Goal: Task Accomplishment & Management: Manage account settings

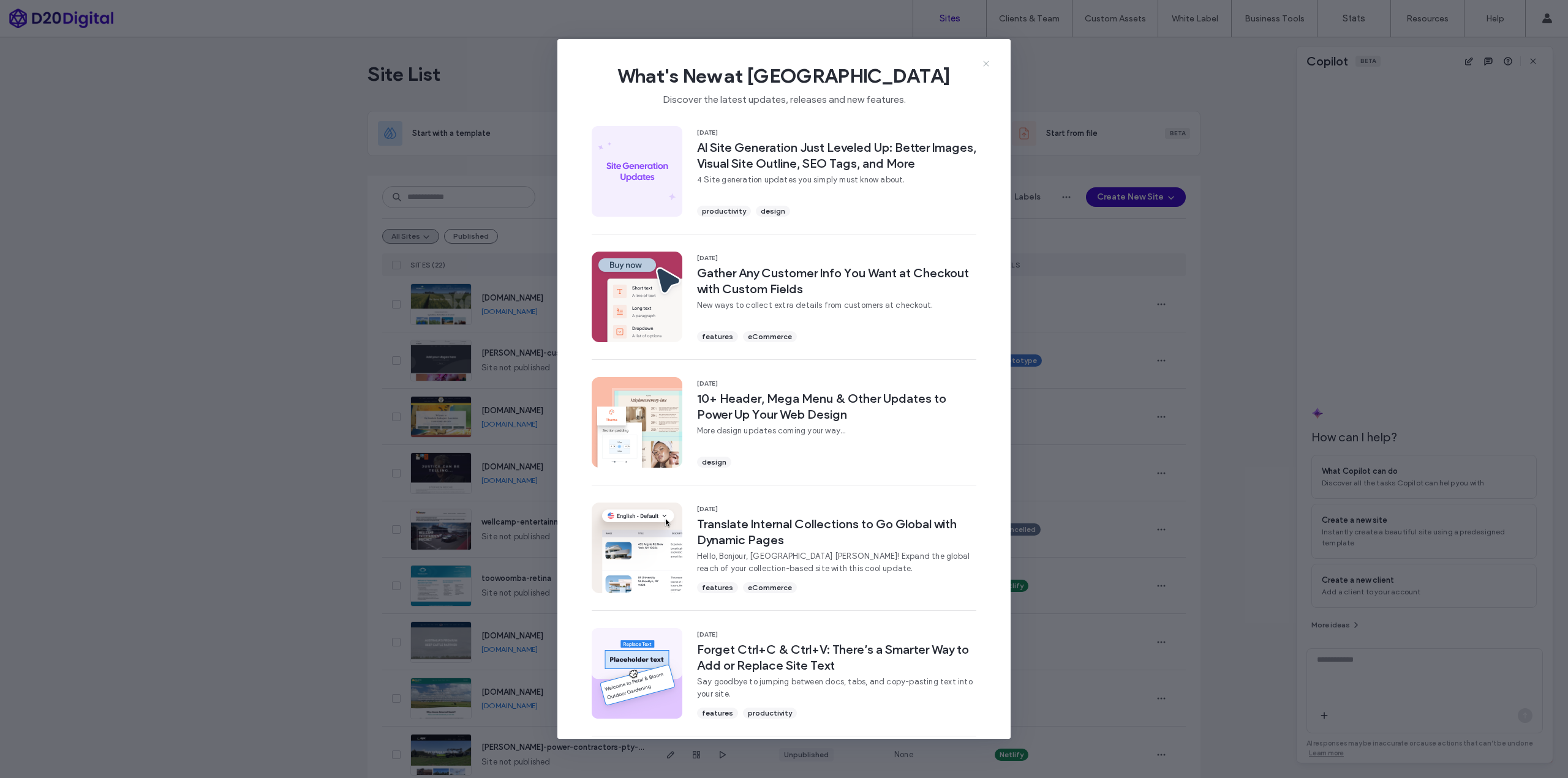
click at [987, 63] on icon at bounding box center [986, 63] width 10 height 10
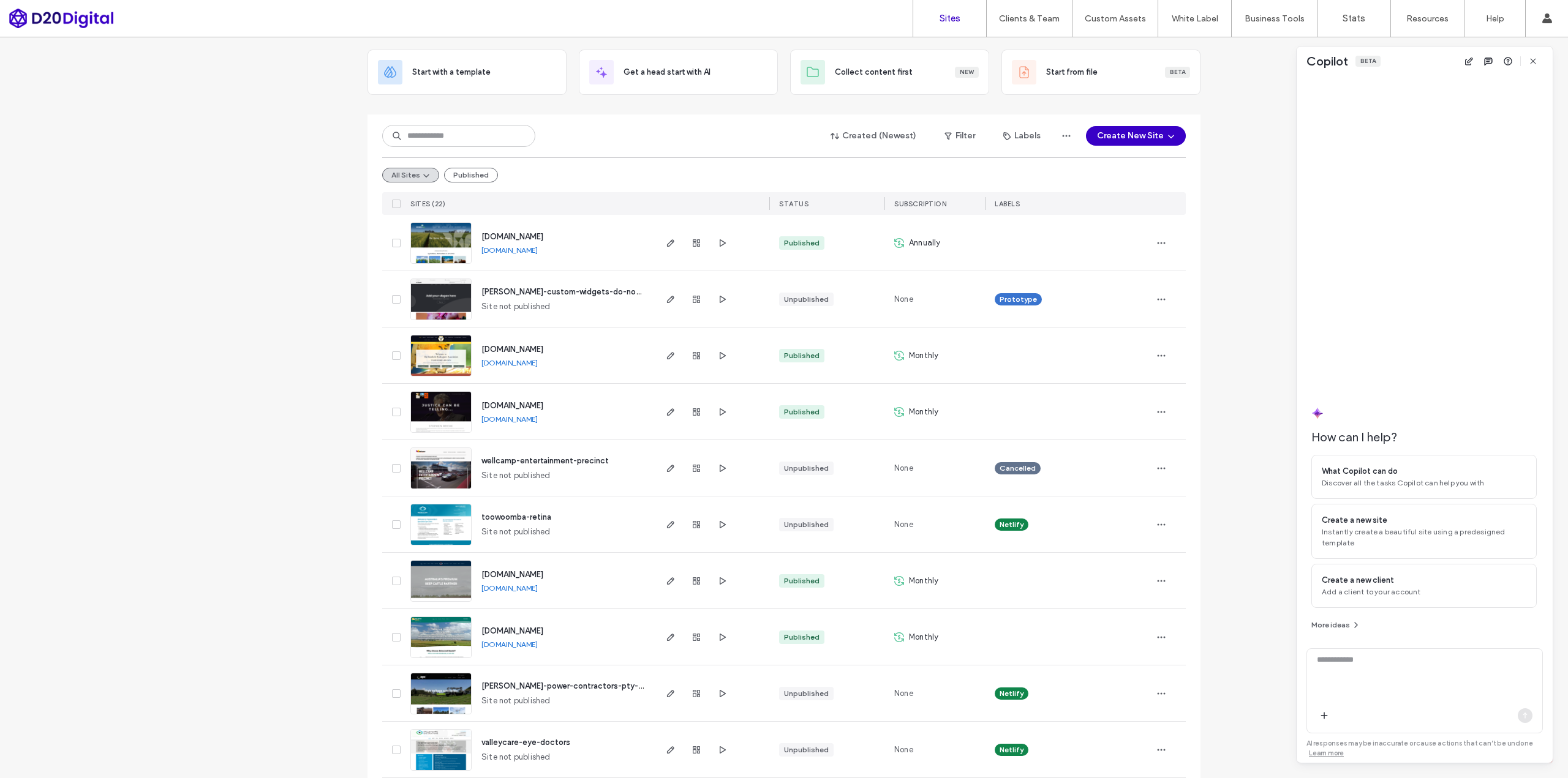
scroll to position [123, 0]
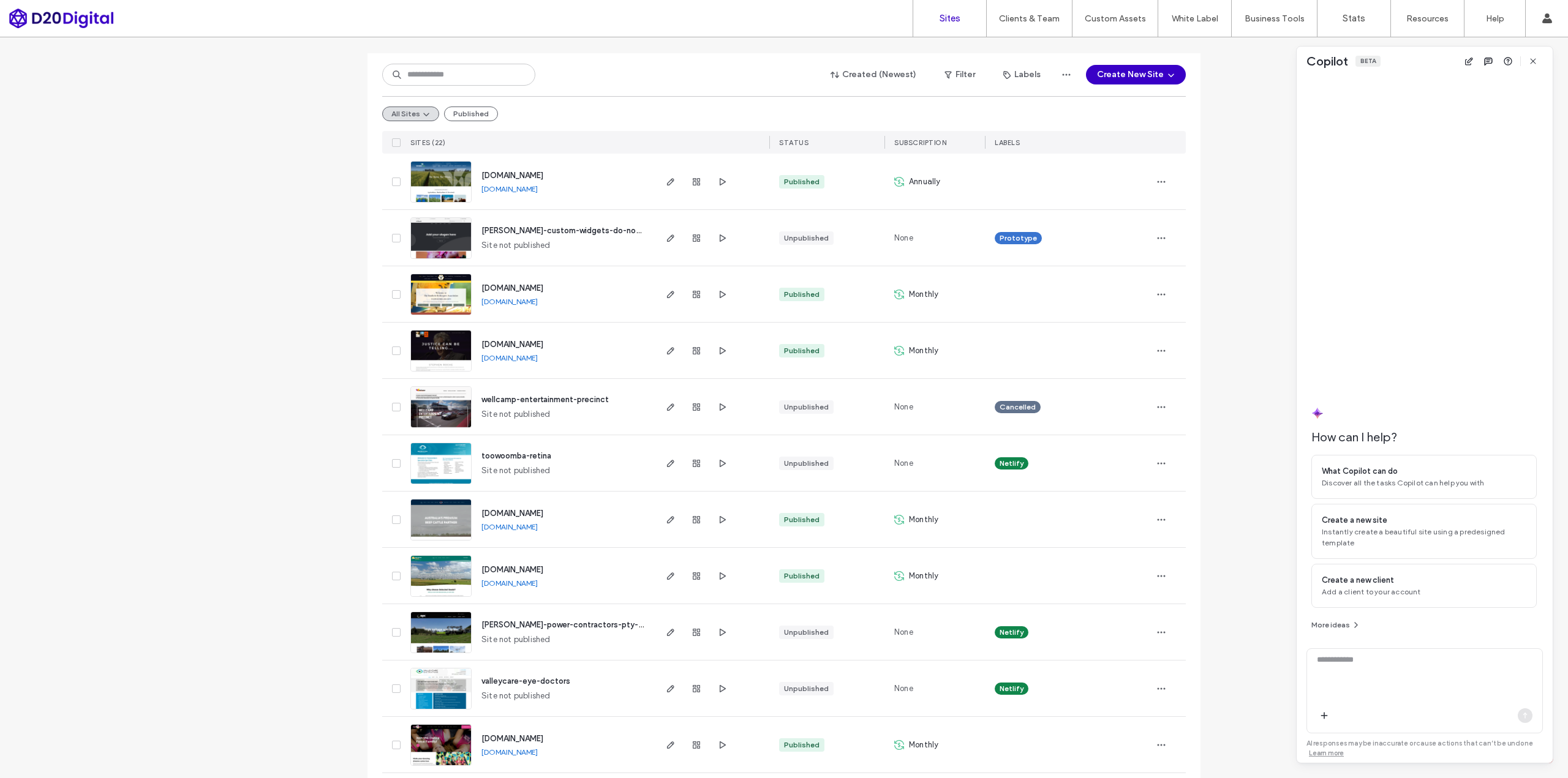
click at [1239, 156] on div "Site List Start with a template Get a head start with AI Collect content first …" at bounding box center [784, 661] width 1568 height 1492
click at [1529, 61] on icon "button" at bounding box center [1532, 61] width 10 height 10
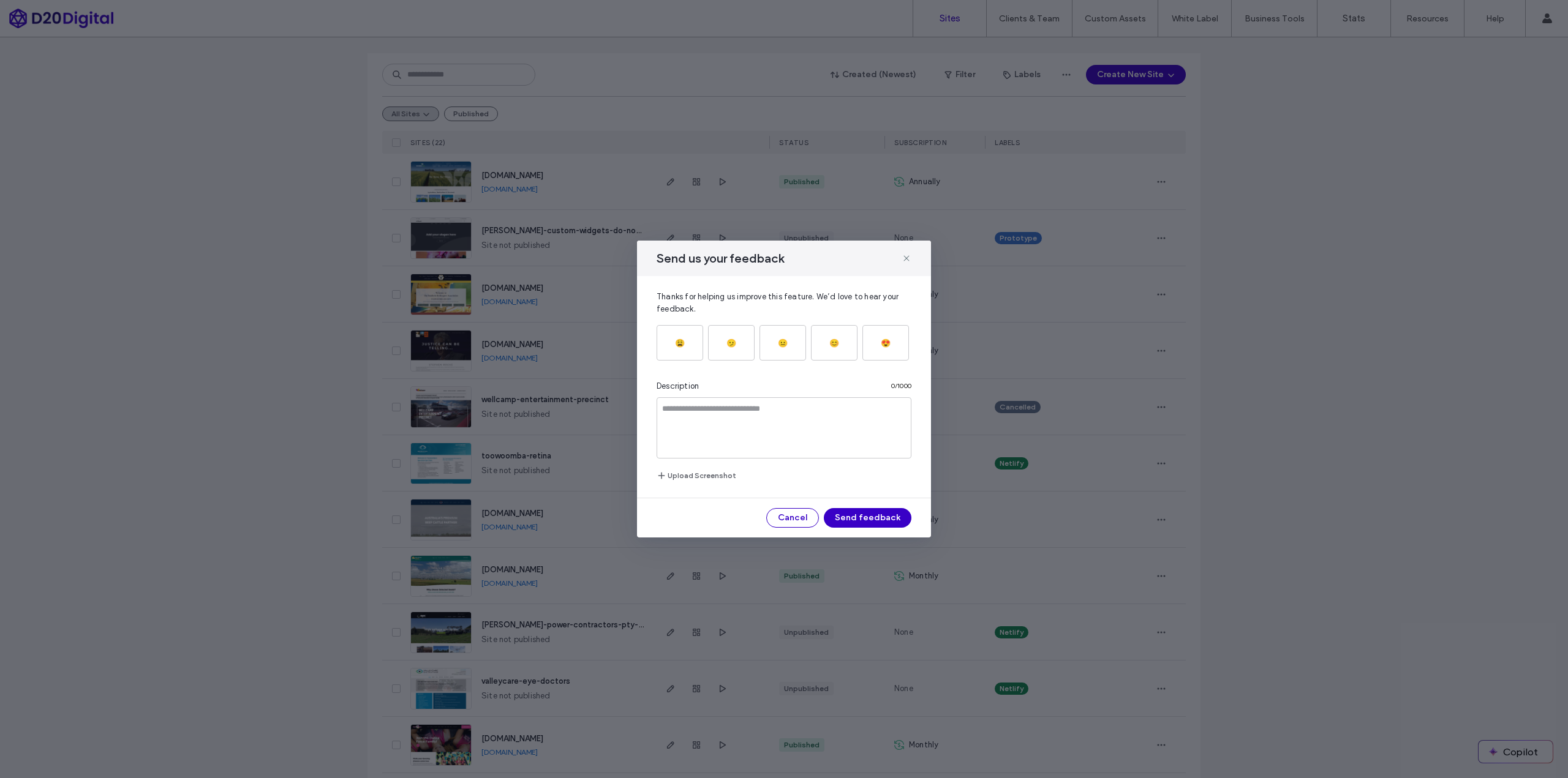
click at [1335, 241] on div "Send us your feedback Thanks for helping us improve this feature. We’d love to …" at bounding box center [784, 389] width 1568 height 778
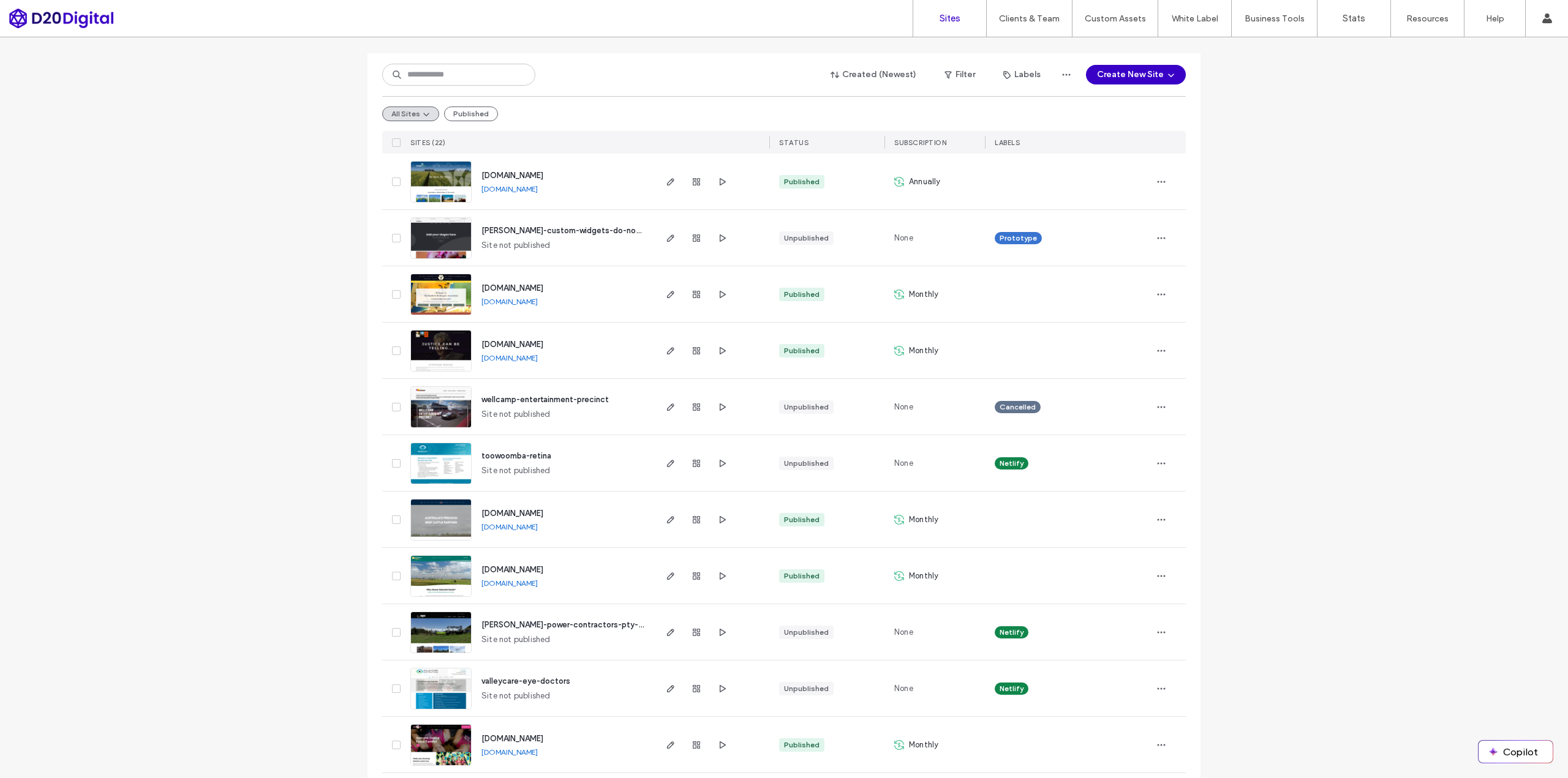
click at [1430, 187] on div "Site List Start with a template Get a head start with AI Collect content first …" at bounding box center [784, 661] width 1568 height 1492
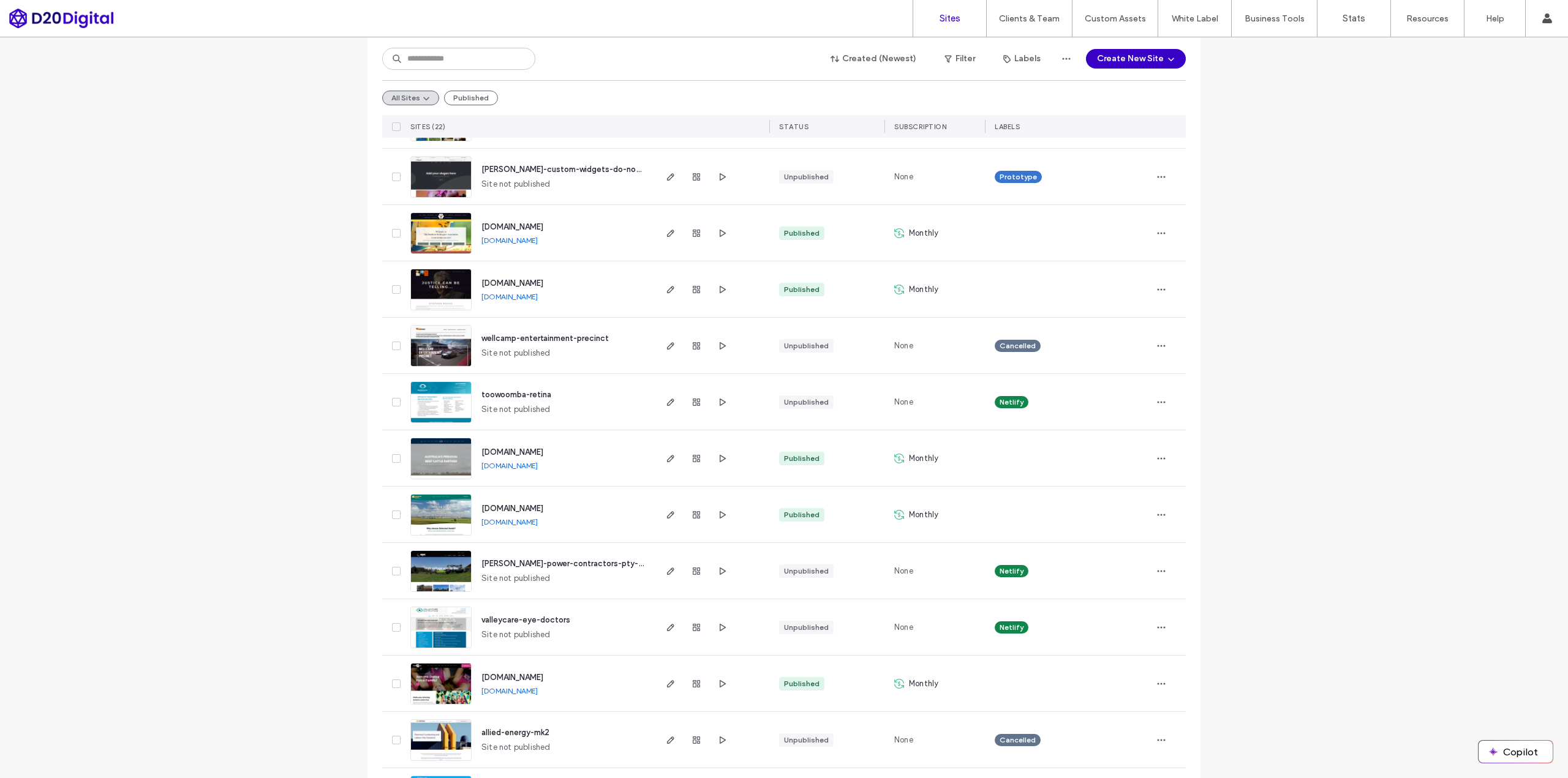
drag, startPoint x: 579, startPoint y: 296, endPoint x: 571, endPoint y: 296, distance: 8.0
click at [571, 296] on div "[DOMAIN_NAME] [DOMAIN_NAME]" at bounding box center [562, 289] width 182 height 56
copy div "[DOMAIN_NAME]"
click at [275, 272] on div "Site List Start with a template Get a head start with AI Collect content first …" at bounding box center [784, 600] width 1568 height 1492
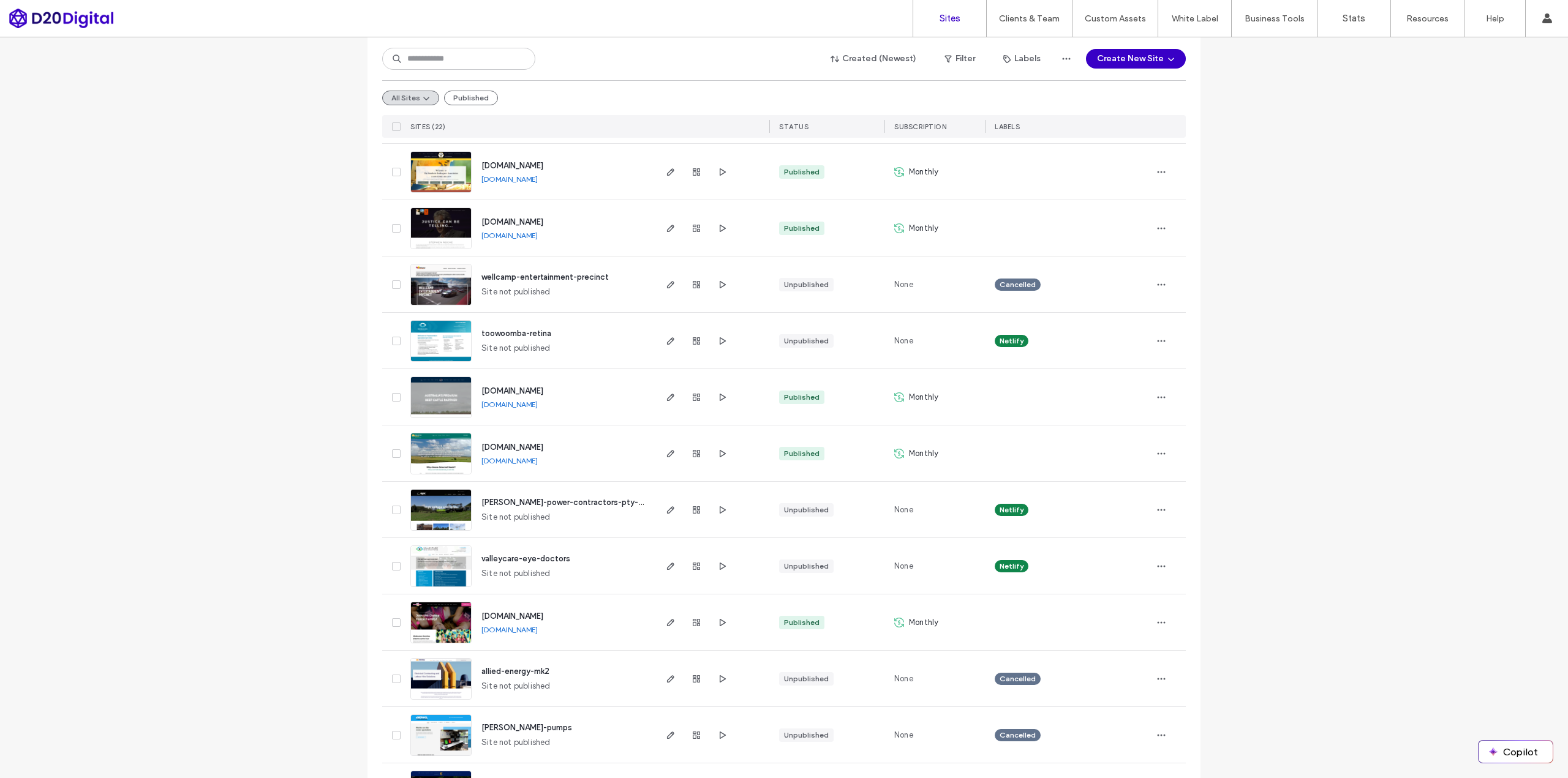
scroll to position [306, 0]
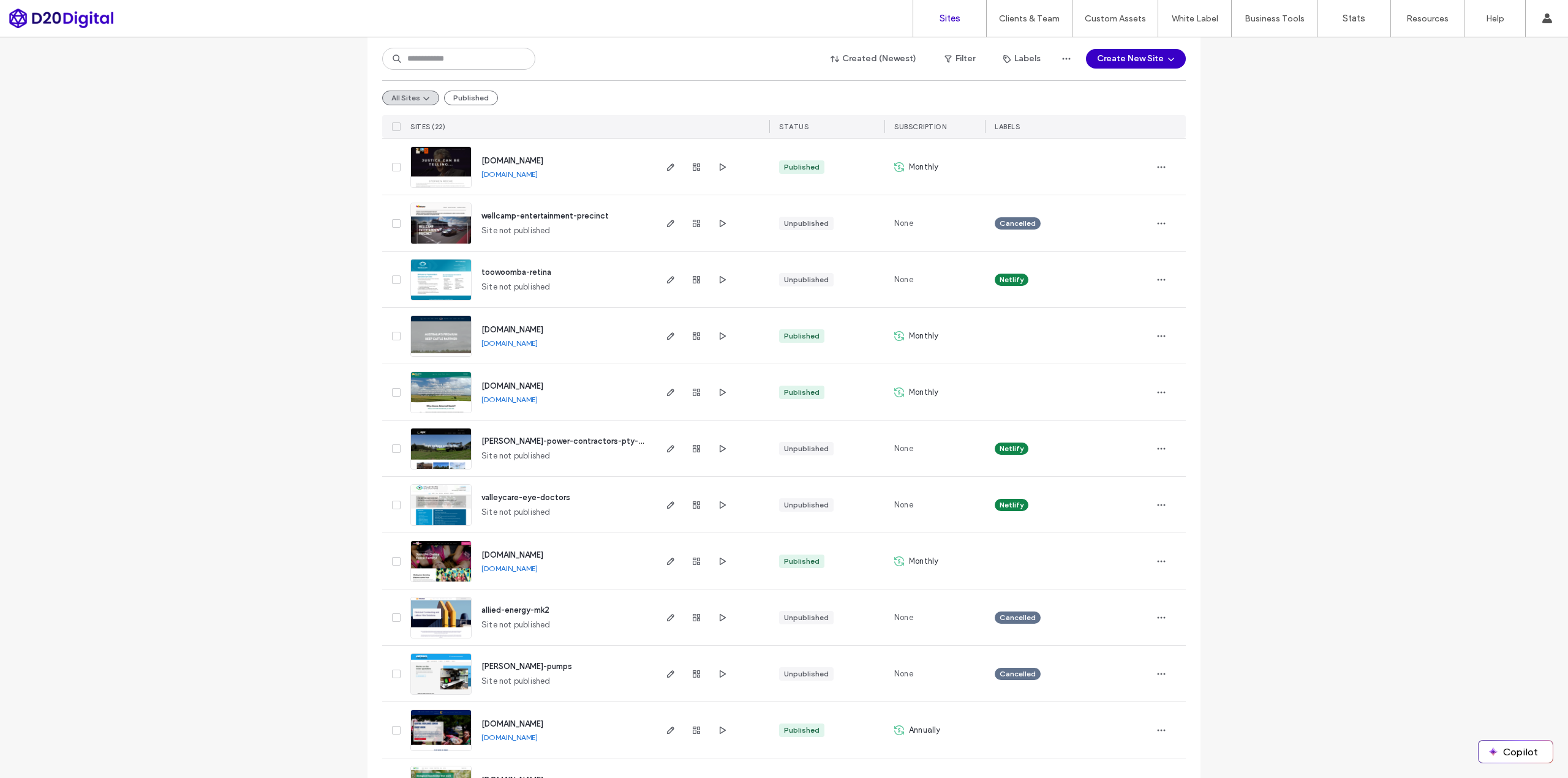
click at [274, 294] on div "Site List Start with a template Get a head start with AI Collect content first …" at bounding box center [784, 477] width 1568 height 1492
click at [1291, 227] on div "Site List Start with a template Get a head start with AI Collect content first …" at bounding box center [784, 477] width 1568 height 1492
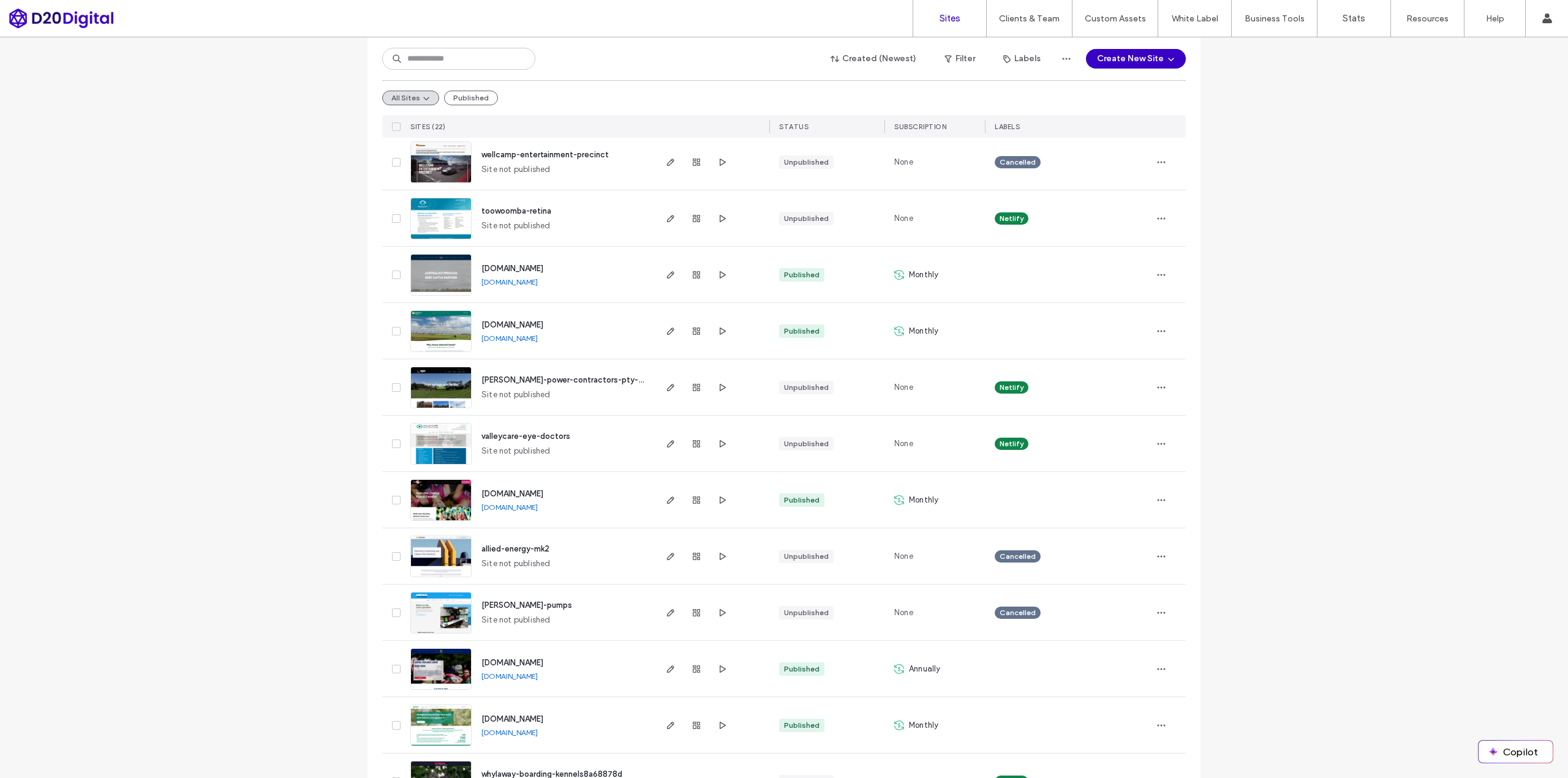
scroll to position [429, 0]
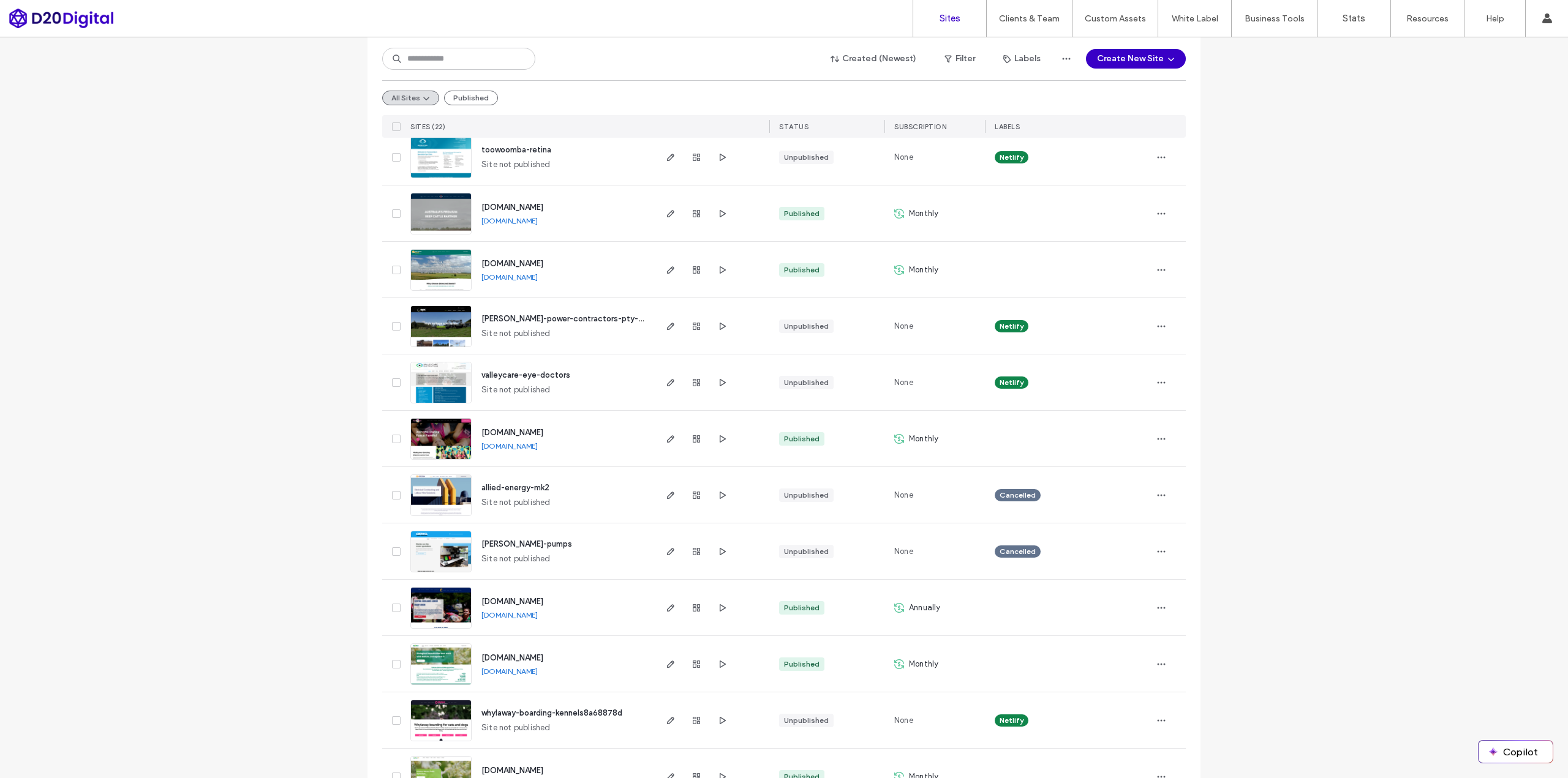
drag, startPoint x: 477, startPoint y: 289, endPoint x: 575, endPoint y: 279, distance: 98.5
click at [575, 279] on div "[DOMAIN_NAME] [DOMAIN_NAME]" at bounding box center [562, 269] width 182 height 56
copy link "[DOMAIN_NAME]"
click at [290, 264] on div "Site List Start with a template Get a head start with AI Collect content first …" at bounding box center [784, 355] width 1568 height 1492
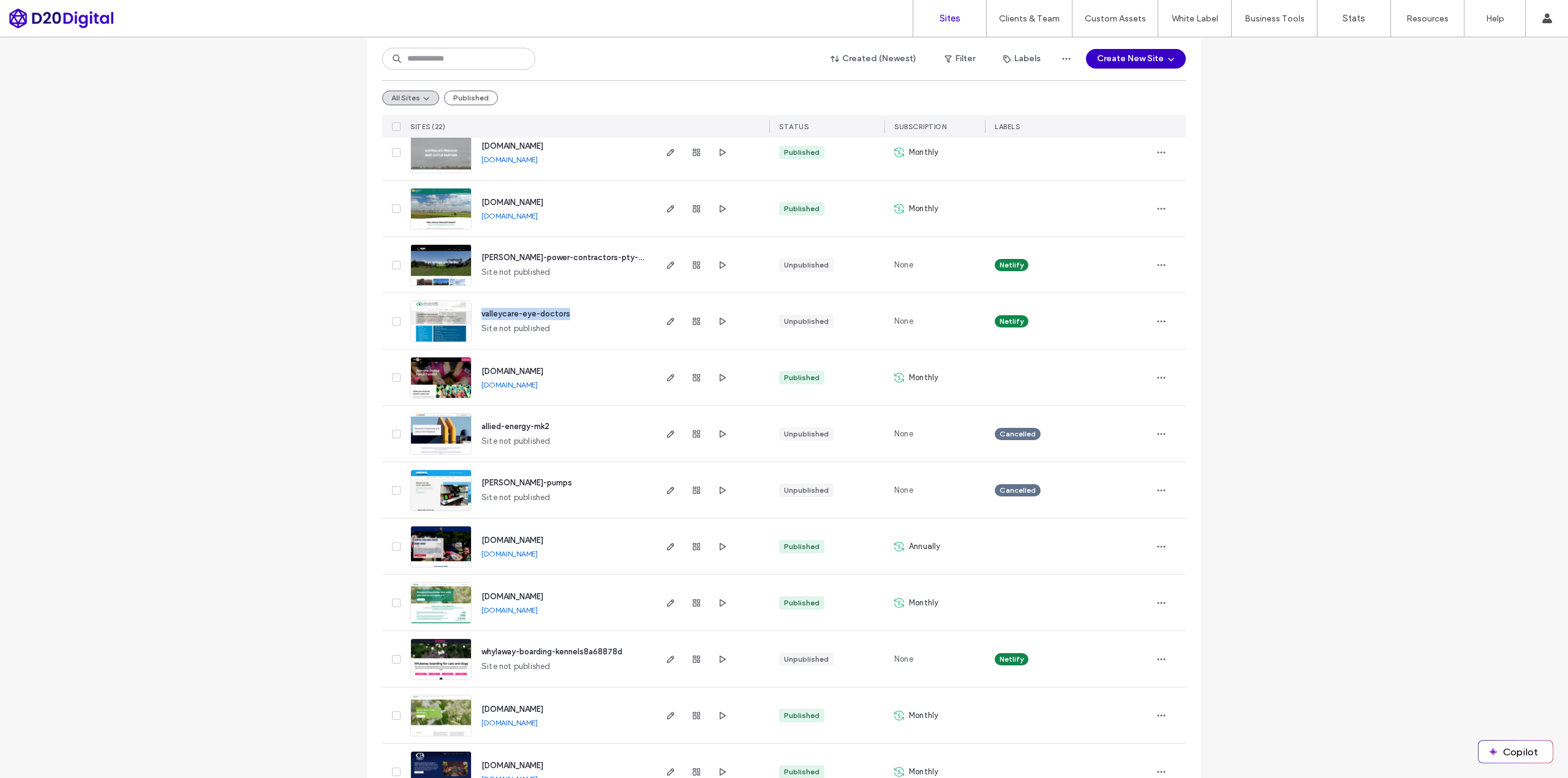
drag, startPoint x: 478, startPoint y: 305, endPoint x: 568, endPoint y: 316, distance: 90.7
click at [568, 316] on div "valleycare-eye-doctors Site not published" at bounding box center [562, 321] width 182 height 56
copy span "valleycare-eye-doctors"
click at [300, 331] on div "Site List Start with a template Get a head start with AI Collect content first …" at bounding box center [784, 294] width 1568 height 1492
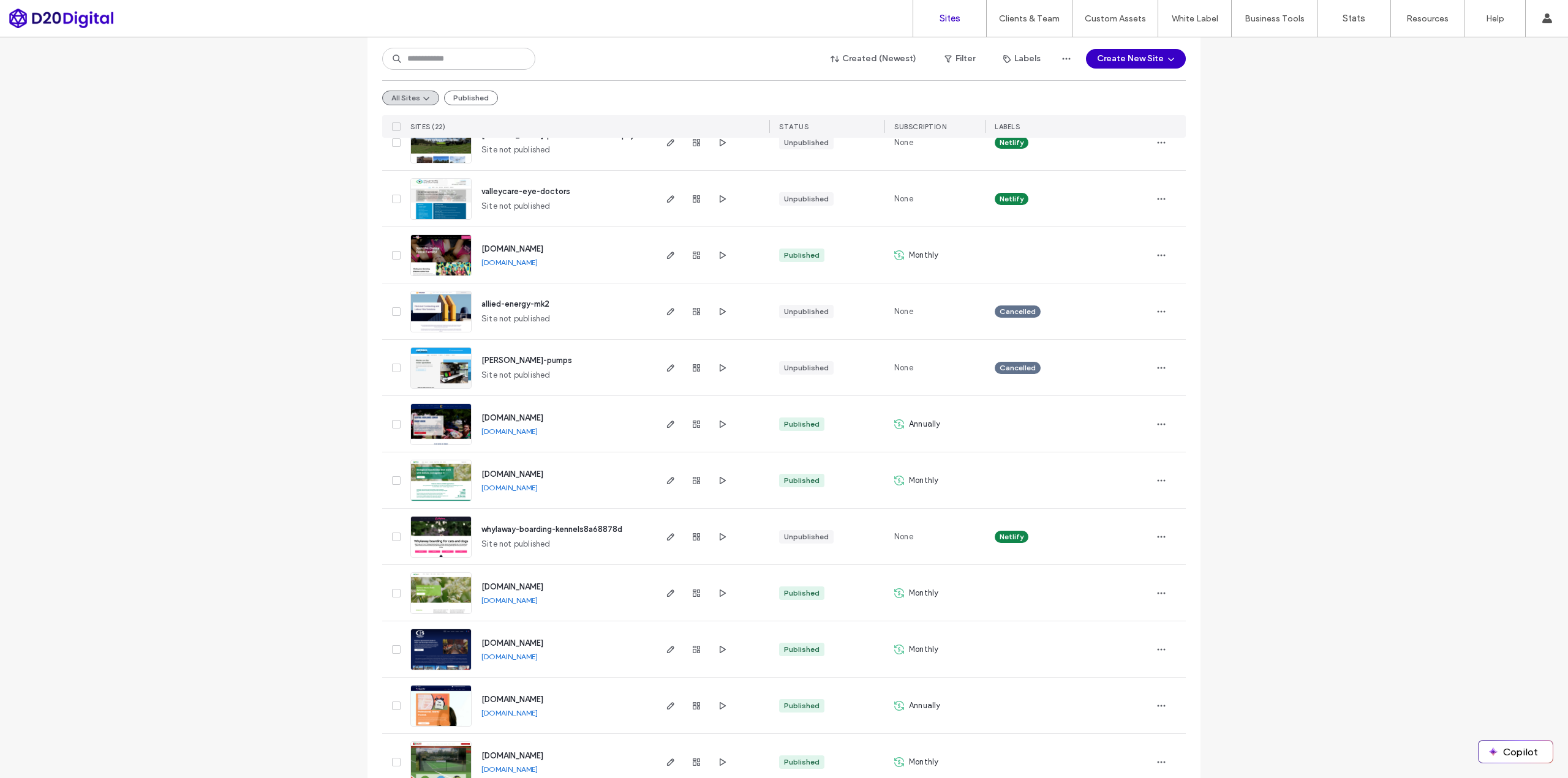
click at [212, 317] on div "Site List Start with a template Get a head start with AI Collect content first …" at bounding box center [784, 172] width 1568 height 1492
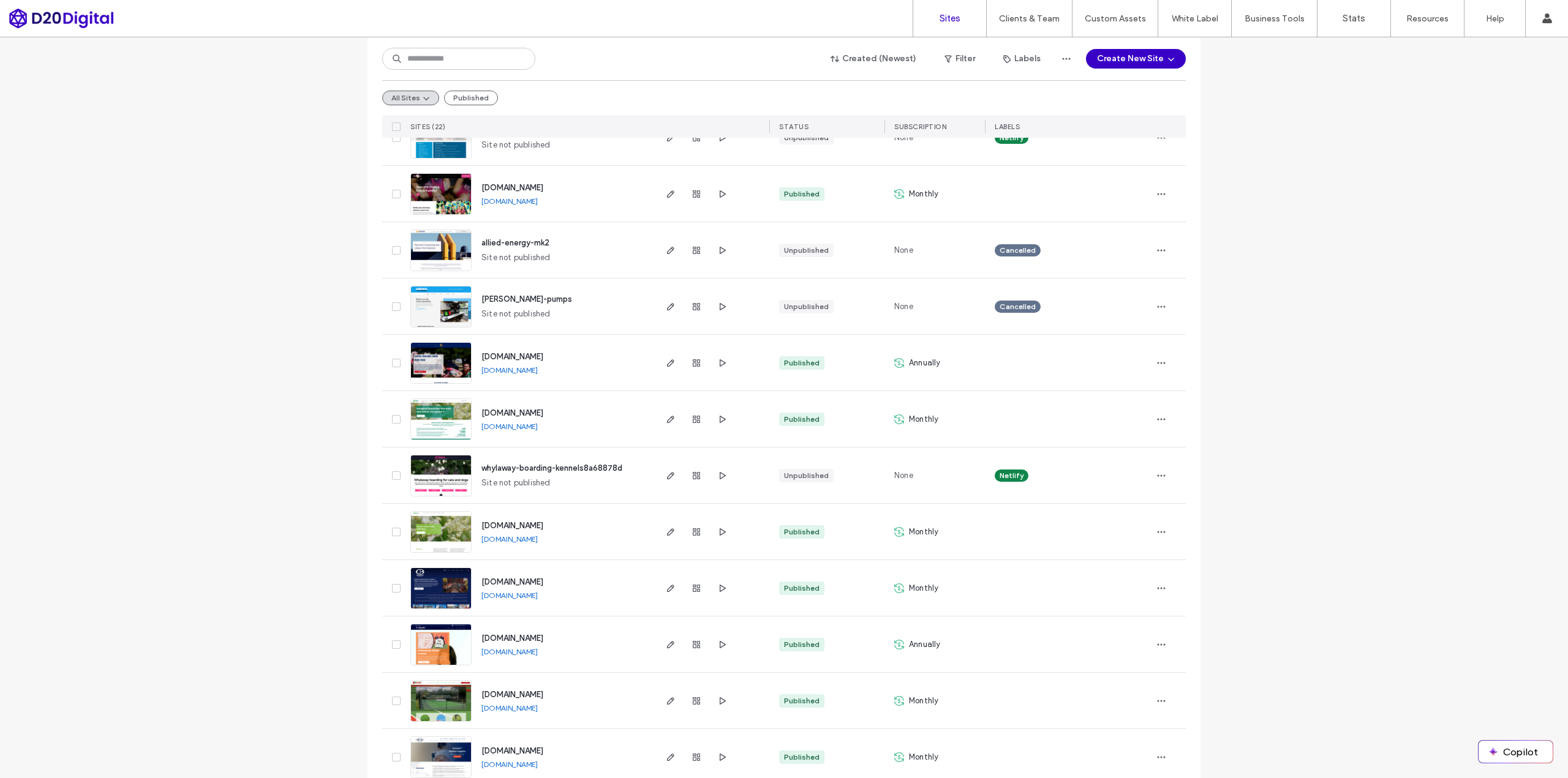
scroll to position [734, 0]
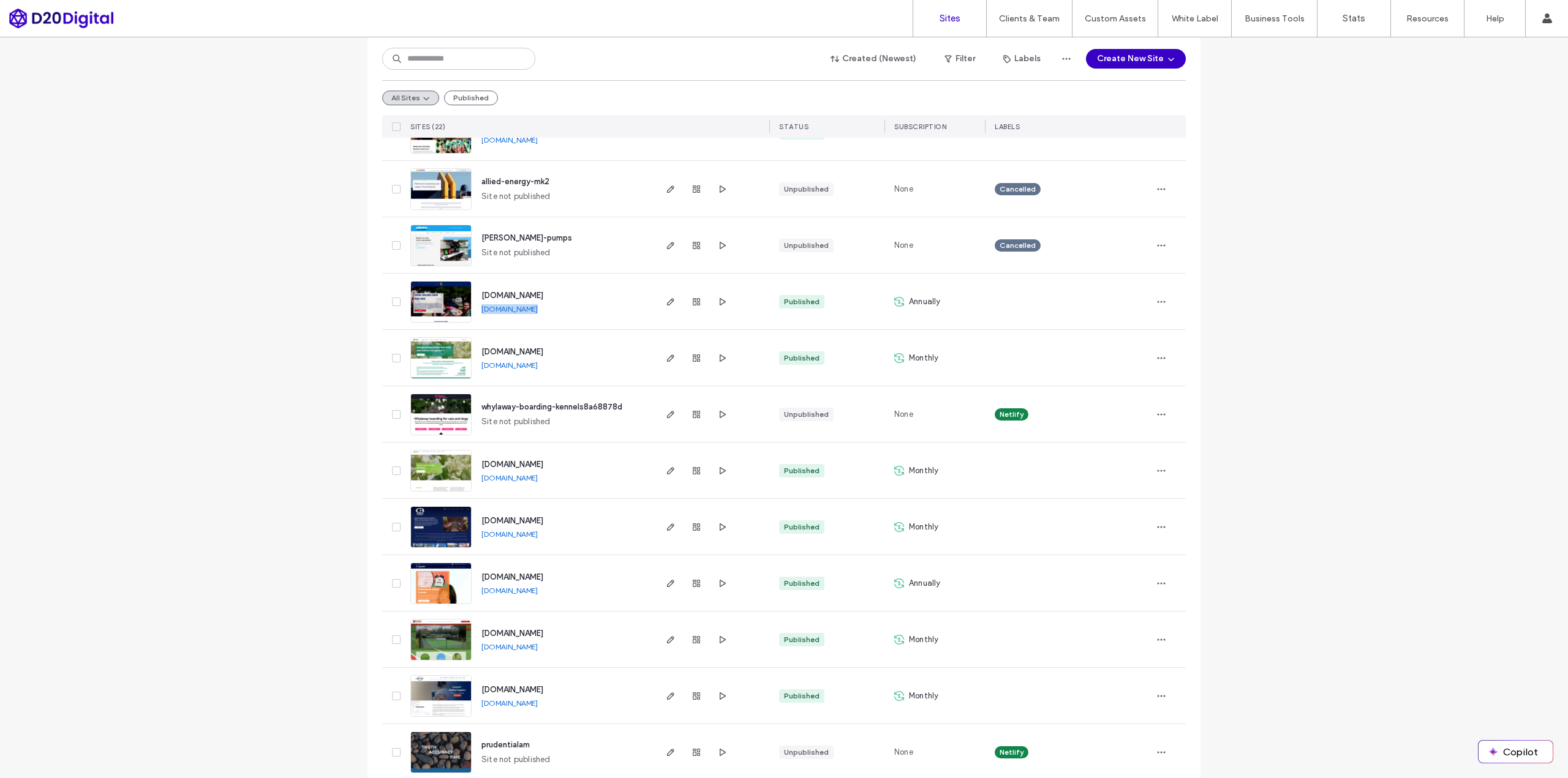
drag, startPoint x: 539, startPoint y: 319, endPoint x: 478, endPoint y: 308, distance: 62.0
click at [478, 308] on div "[DOMAIN_NAME] [DOMAIN_NAME]" at bounding box center [562, 301] width 182 height 56
click at [346, 326] on div "Site List Start with a template Get a head start with AI Collect content first …" at bounding box center [784, 49] width 1568 height 1492
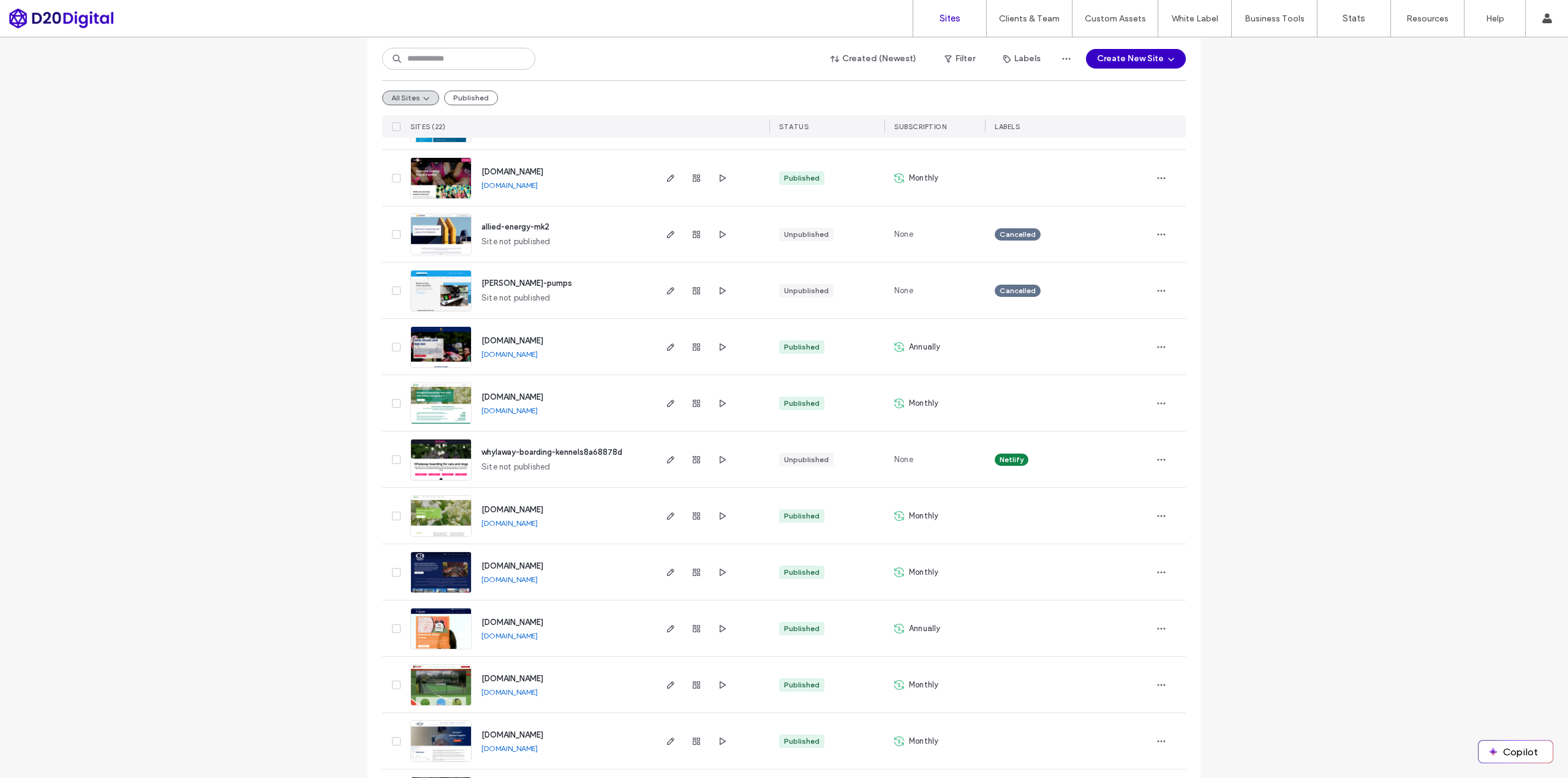
scroll to position [751, 0]
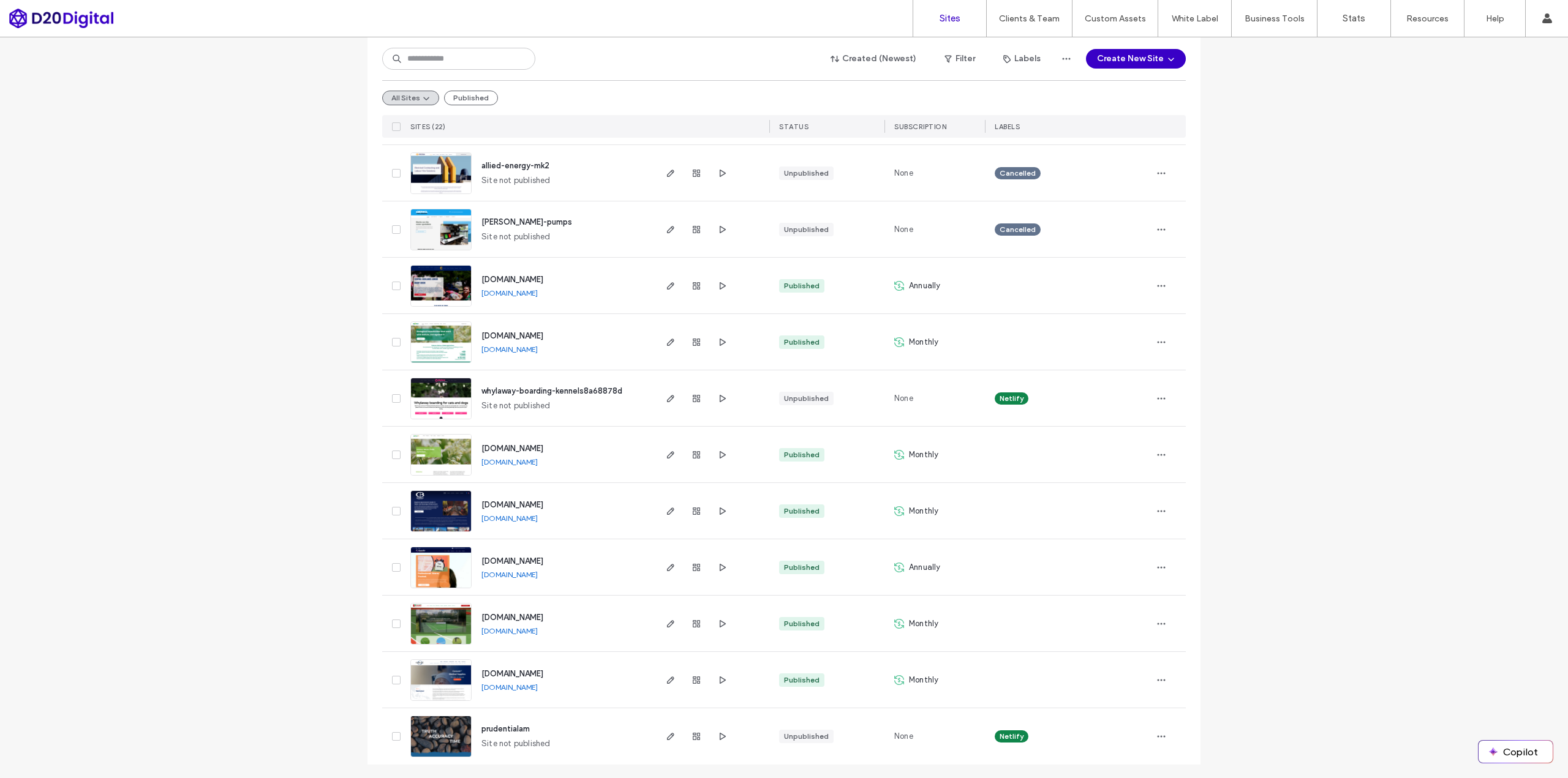
drag, startPoint x: 612, startPoint y: 629, endPoint x: 596, endPoint y: 641, distance: 20.0
click at [598, 632] on div "[DOMAIN_NAME] [DOMAIN_NAME]" at bounding box center [562, 623] width 182 height 56
copy div "[DOMAIN_NAME]"
click at [1340, 441] on div "Site List Start with a template Get a head start with AI Collect content first …" at bounding box center [784, 33] width 1568 height 1492
drag, startPoint x: 603, startPoint y: 527, endPoint x: 498, endPoint y: 522, distance: 105.1
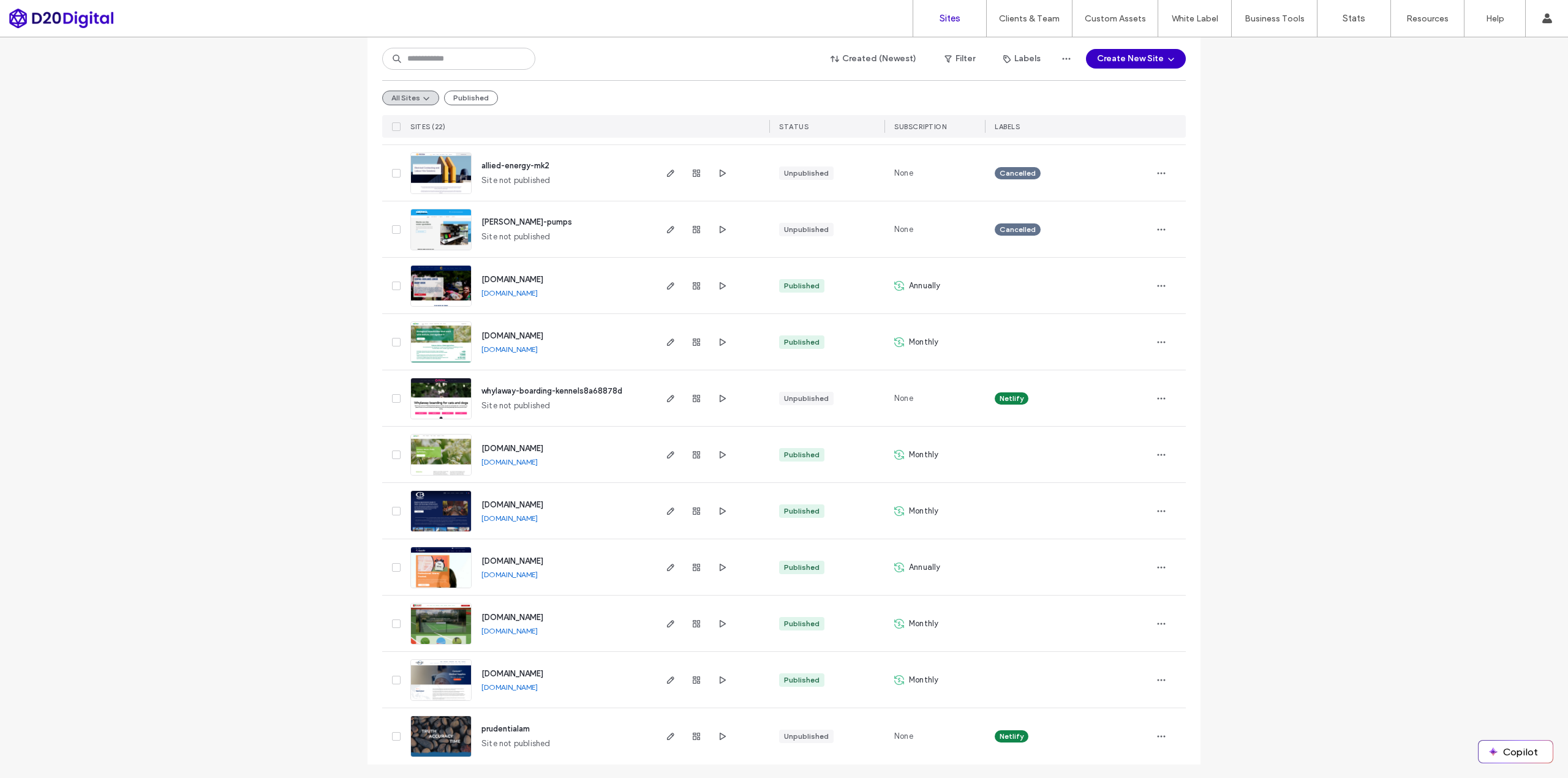
click at [498, 522] on div "[DOMAIN_NAME] [DOMAIN_NAME]" at bounding box center [562, 510] width 182 height 56
copy link "[DOMAIN_NAME]"
click at [1362, 157] on div "Site List Start with a template Get a head start with AI Collect content first …" at bounding box center [784, 33] width 1568 height 1492
click at [269, 218] on div "Site List Start with a template Get a head start with AI Collect content first …" at bounding box center [784, 33] width 1568 height 1492
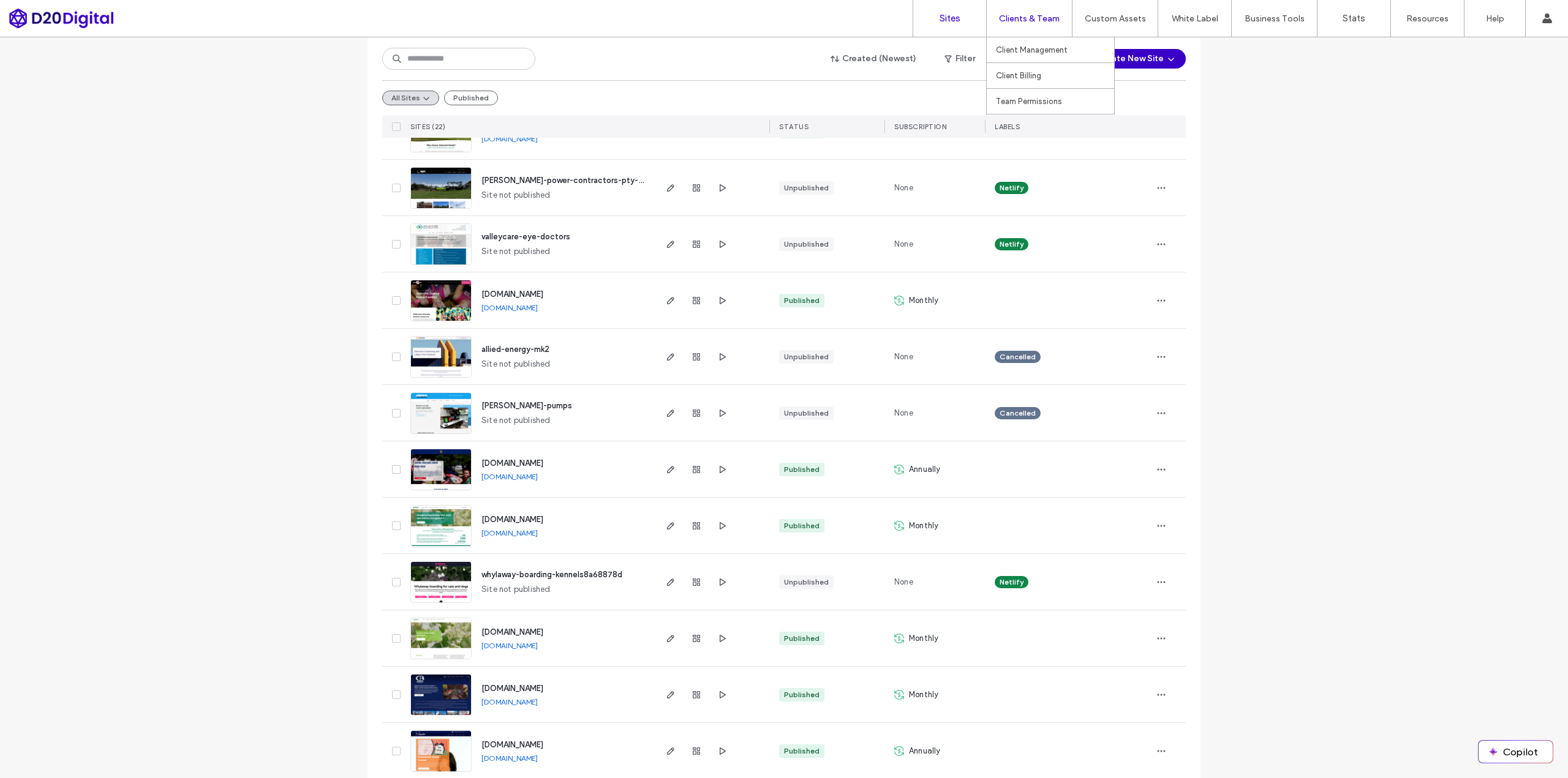
click at [1027, 23] on label "Clients & Team" at bounding box center [1029, 19] width 61 height 10
click at [1024, 43] on link "Client Management" at bounding box center [1054, 50] width 118 height 25
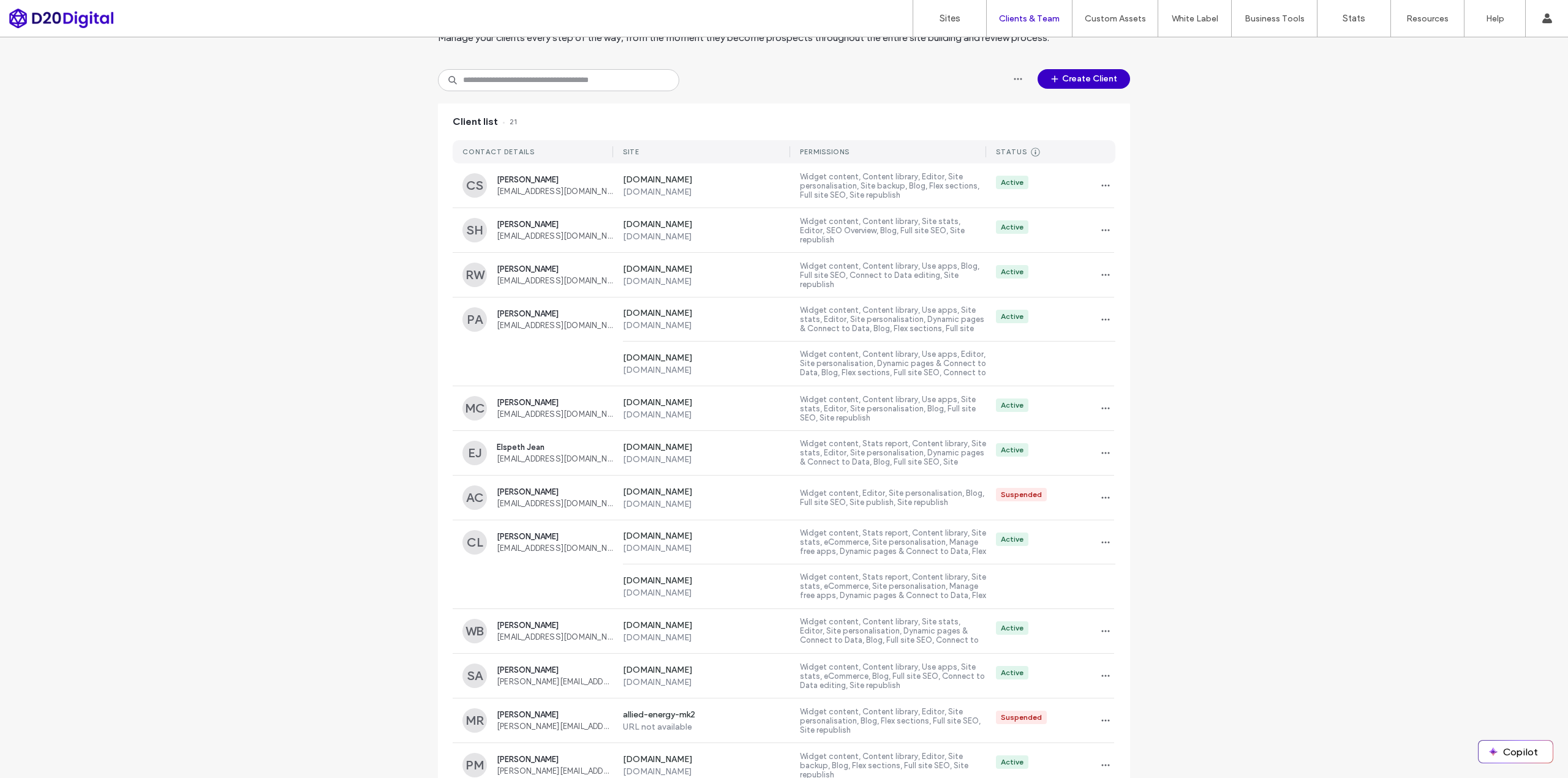
scroll to position [123, 0]
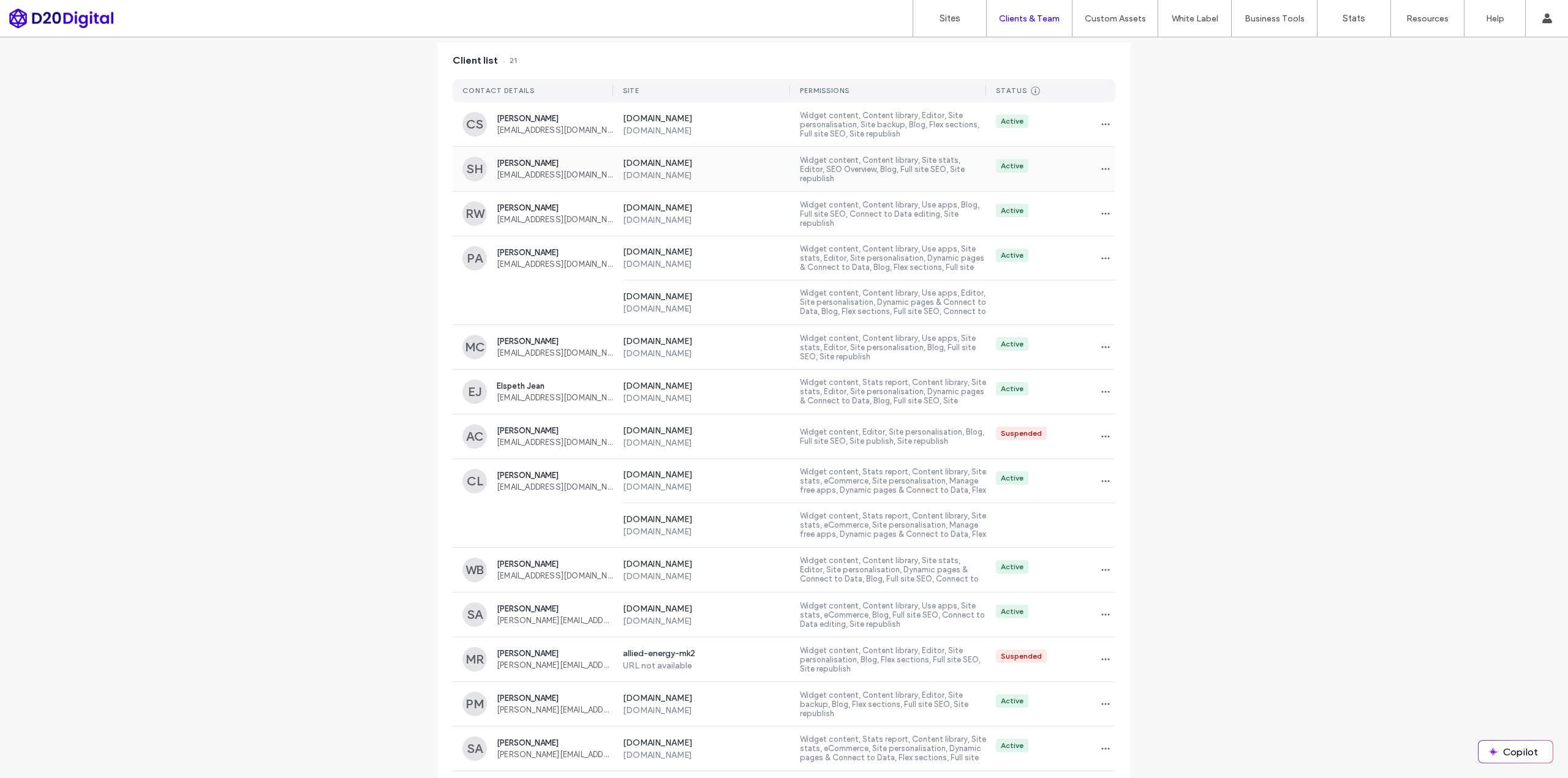
click at [741, 174] on label "[DOMAIN_NAME]" at bounding box center [707, 175] width 168 height 10
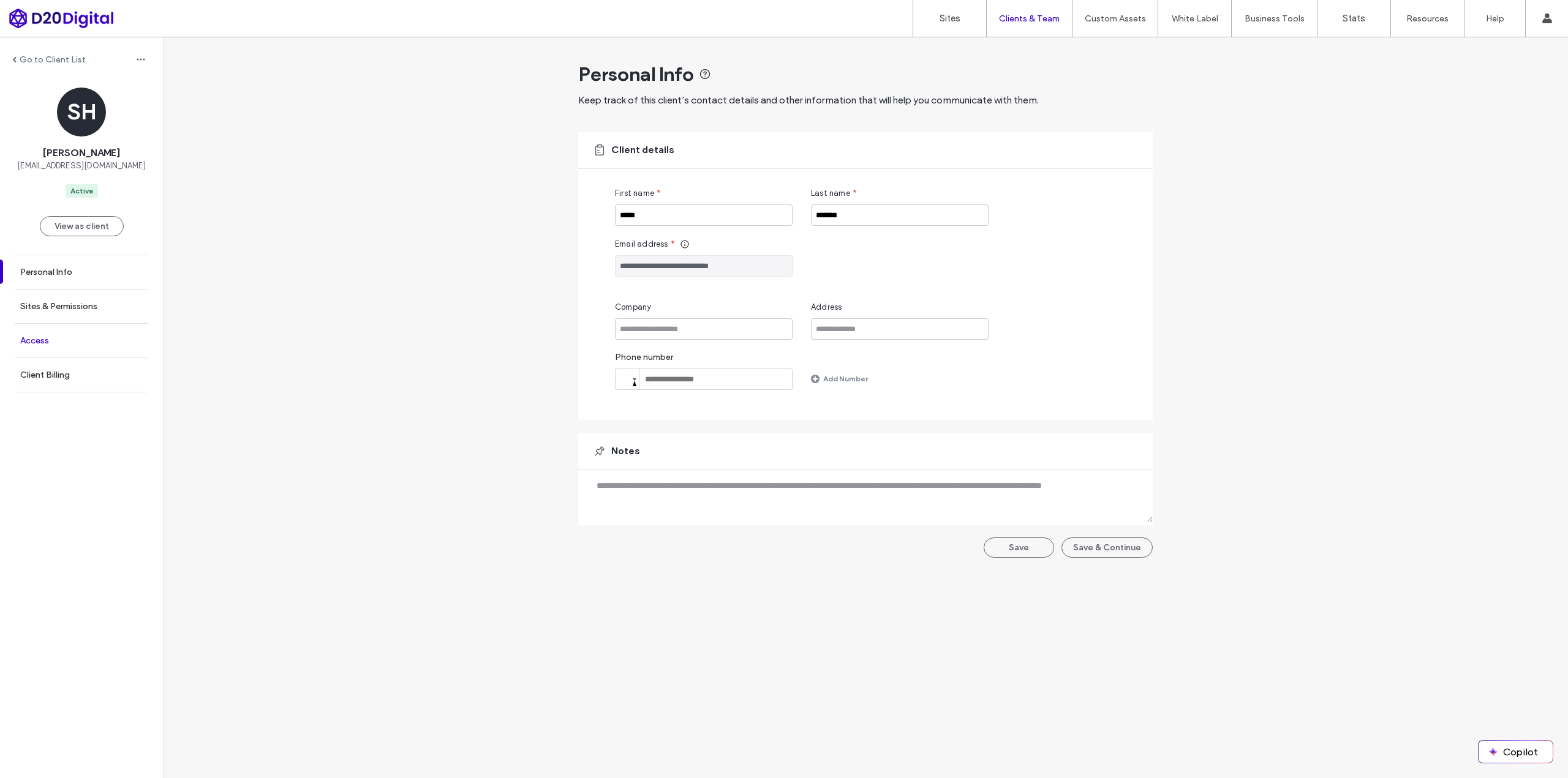
click at [22, 342] on label "Access" at bounding box center [34, 340] width 29 height 10
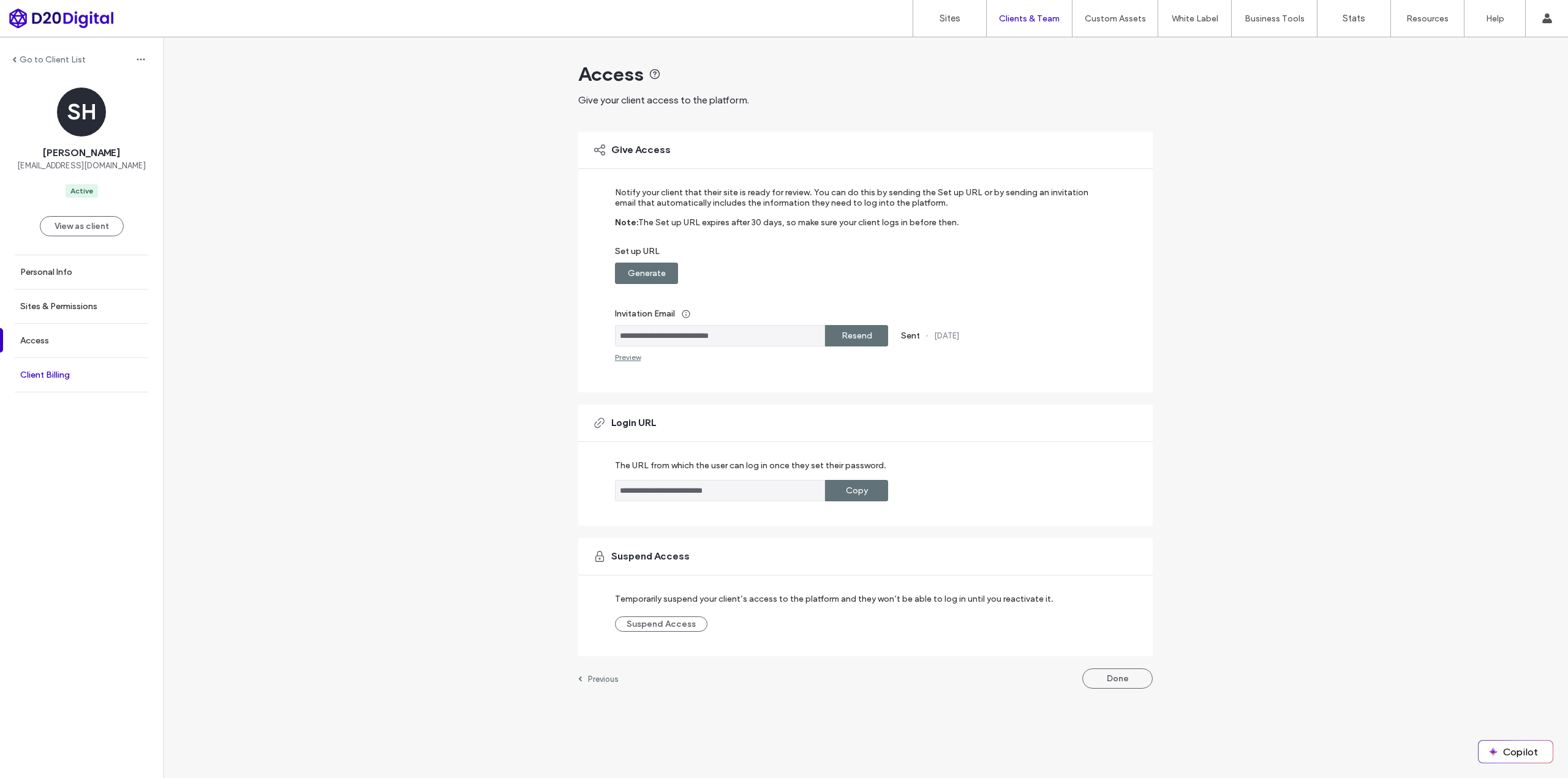
click at [37, 375] on label "Client Billing" at bounding box center [45, 375] width 50 height 10
click at [60, 307] on label "Sites & Permissions" at bounding box center [59, 306] width 77 height 10
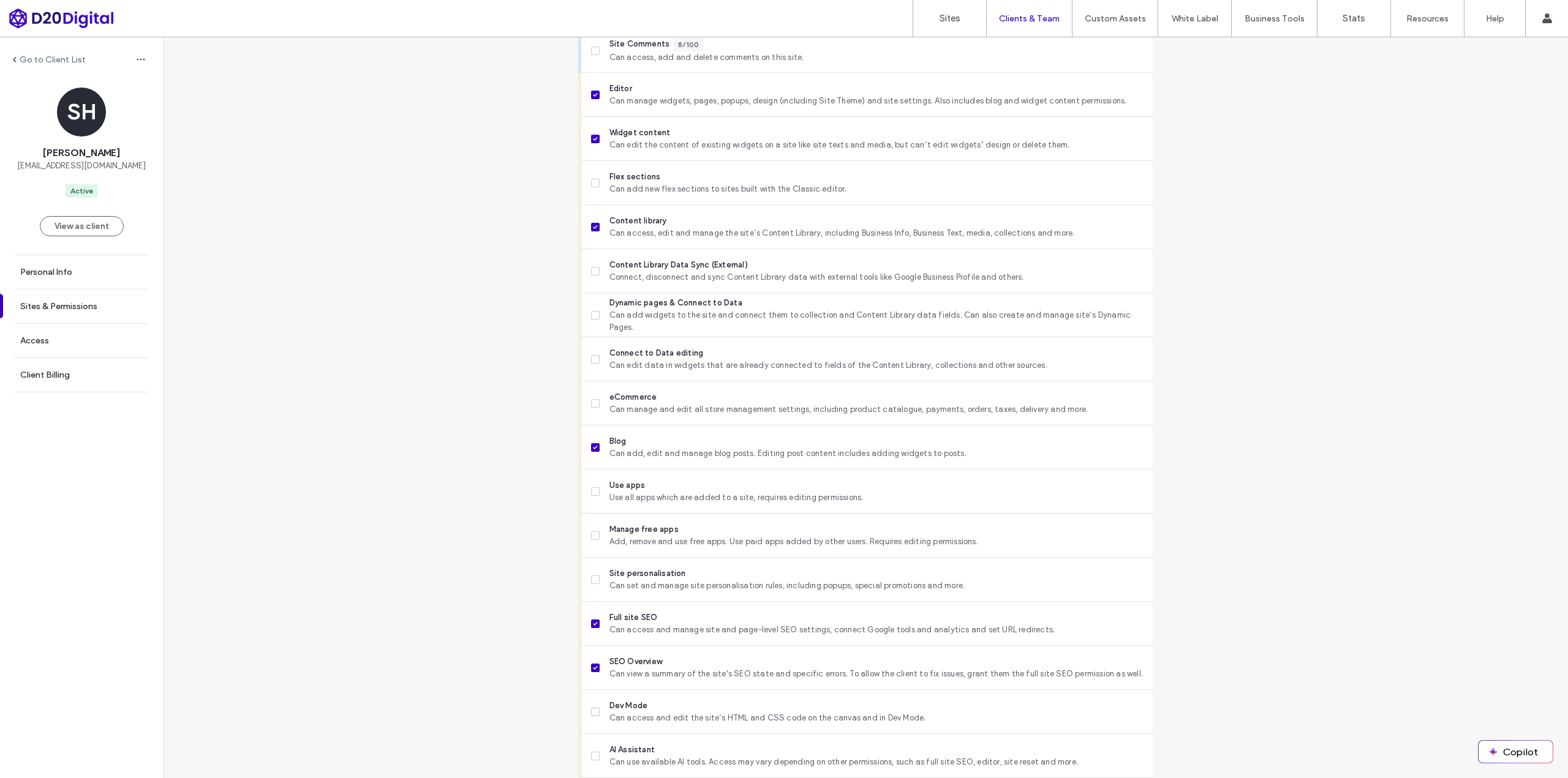
scroll to position [753, 0]
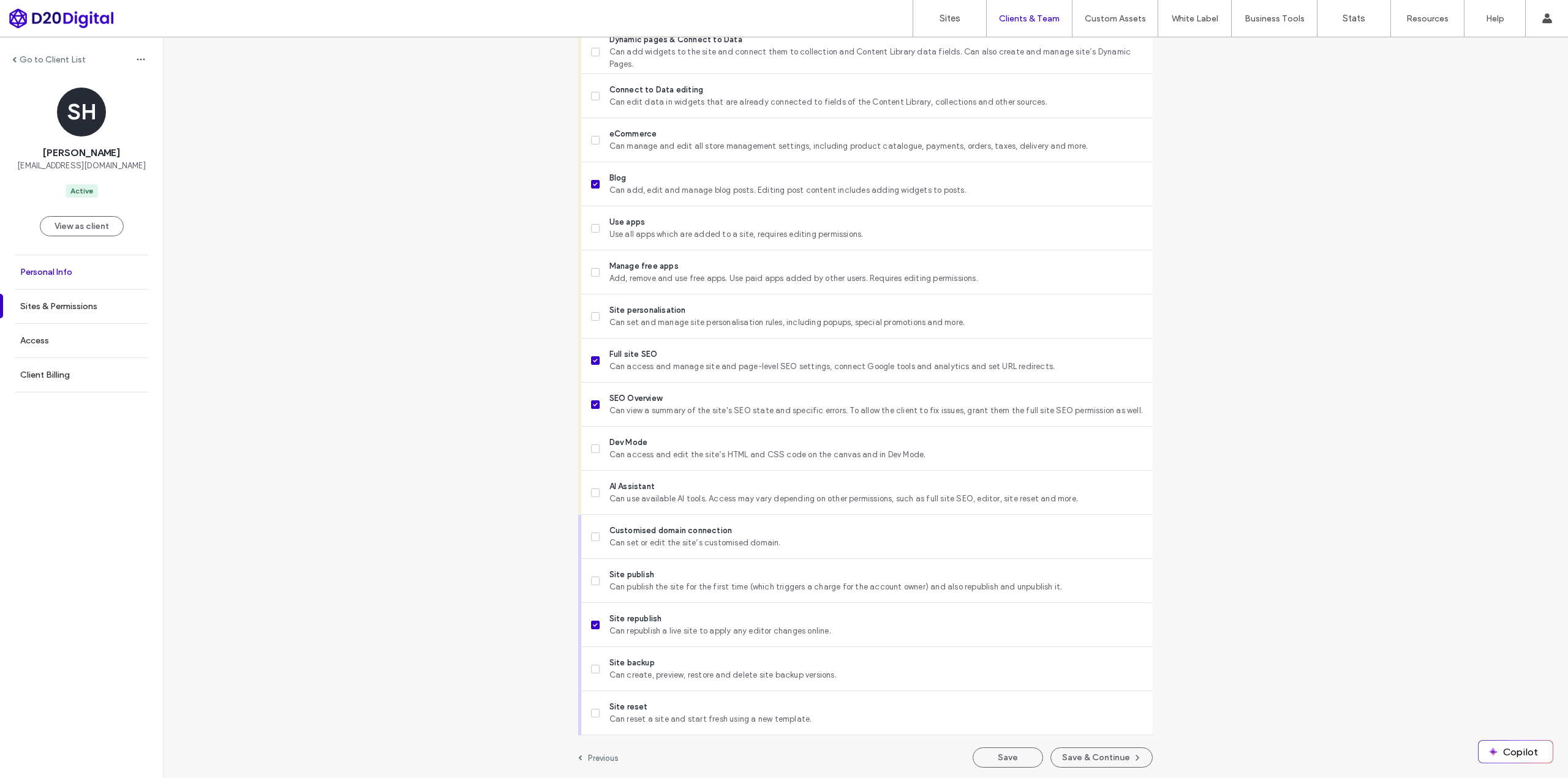
click at [41, 273] on label "Personal Info" at bounding box center [46, 272] width 52 height 10
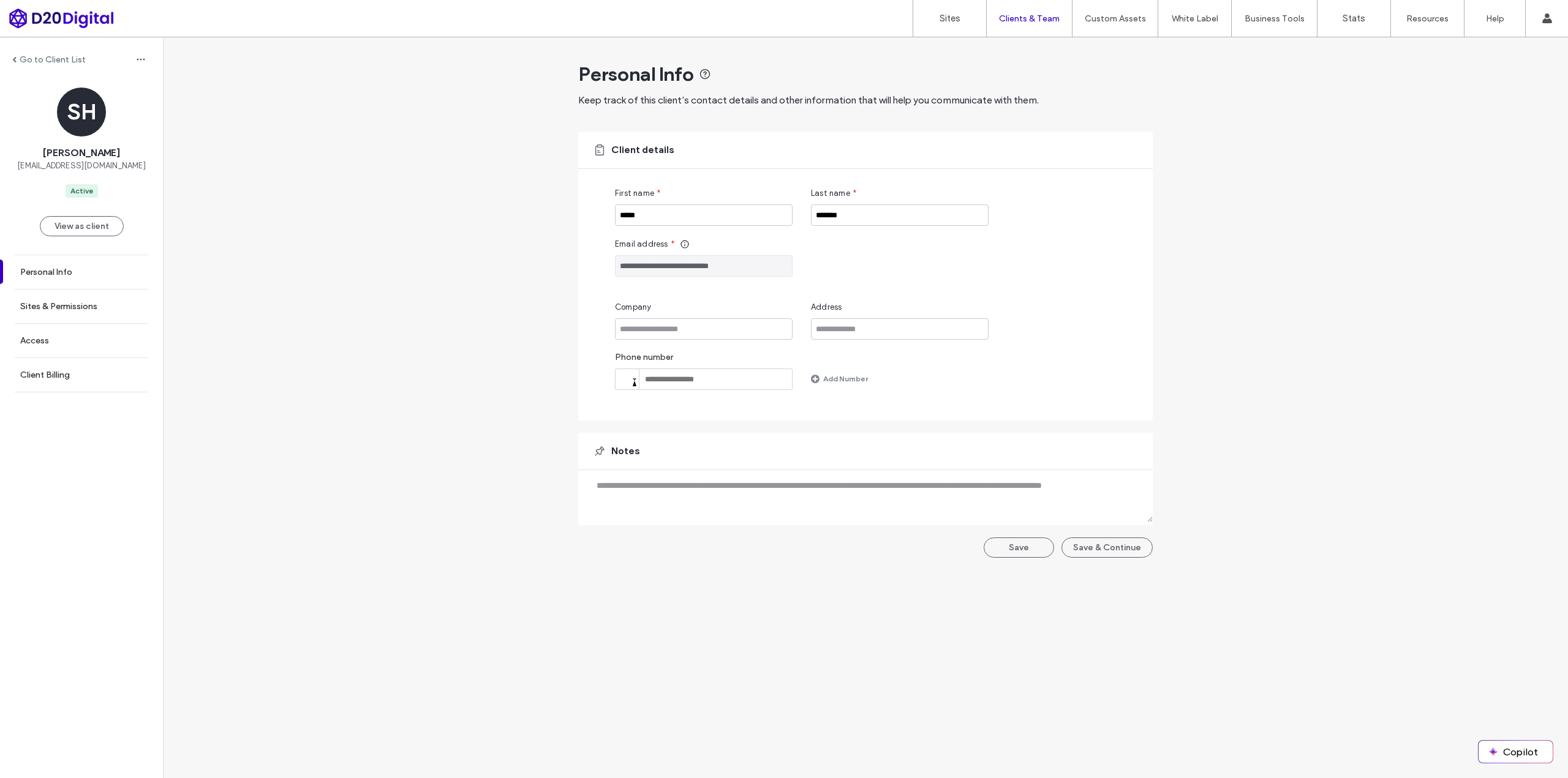
click at [407, 297] on div "**********" at bounding box center [865, 303] width 1405 height 533
click at [26, 57] on label "Go to Client List" at bounding box center [52, 59] width 66 height 10
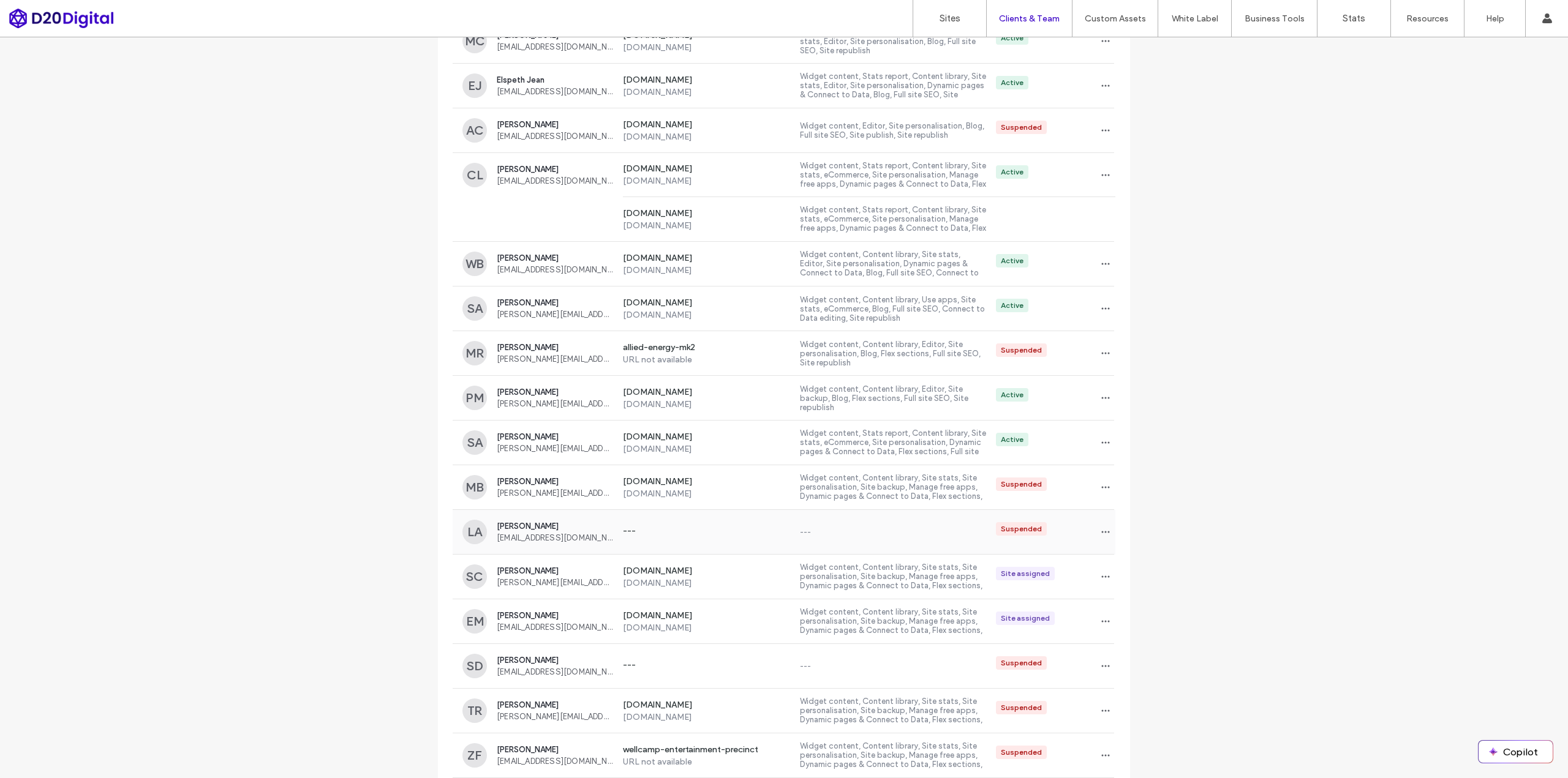
scroll to position [480, 0]
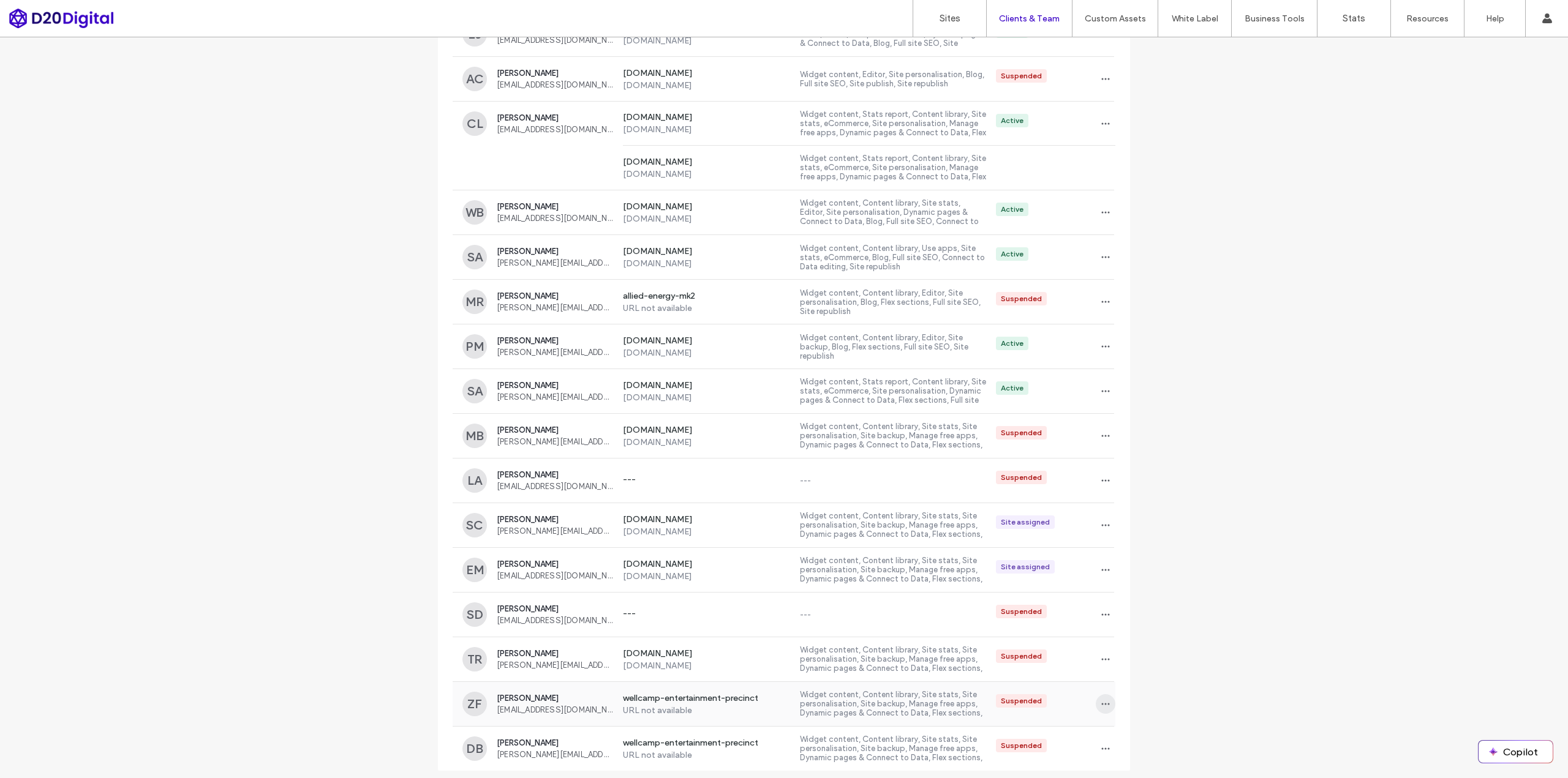
click at [1100, 702] on icon "button" at bounding box center [1105, 704] width 10 height 10
click at [1308, 704] on div "Client management Manage your clients every step of the way, from the moment th…" at bounding box center [784, 169] width 1568 height 1225
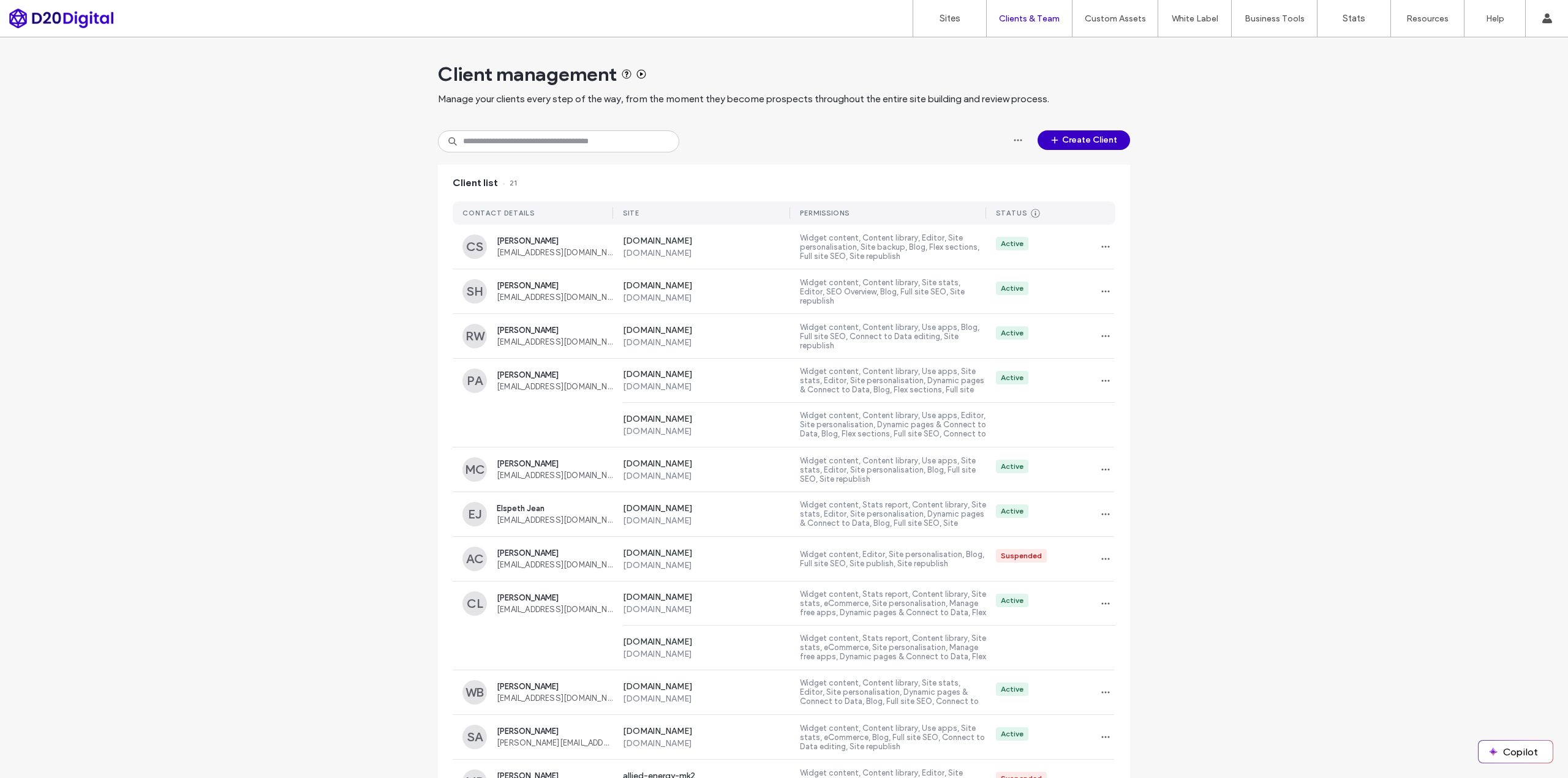
click at [1343, 171] on div "Client management Manage your clients every step of the way, from the moment th…" at bounding box center [784, 649] width 1568 height 1225
click at [326, 304] on div "Client management Manage your clients every step of the way, from the moment th…" at bounding box center [784, 649] width 1568 height 1225
click at [1222, 103] on div "Client management Manage your clients every step of the way, from the moment th…" at bounding box center [784, 649] width 1568 height 1225
